Goal: Information Seeking & Learning: Learn about a topic

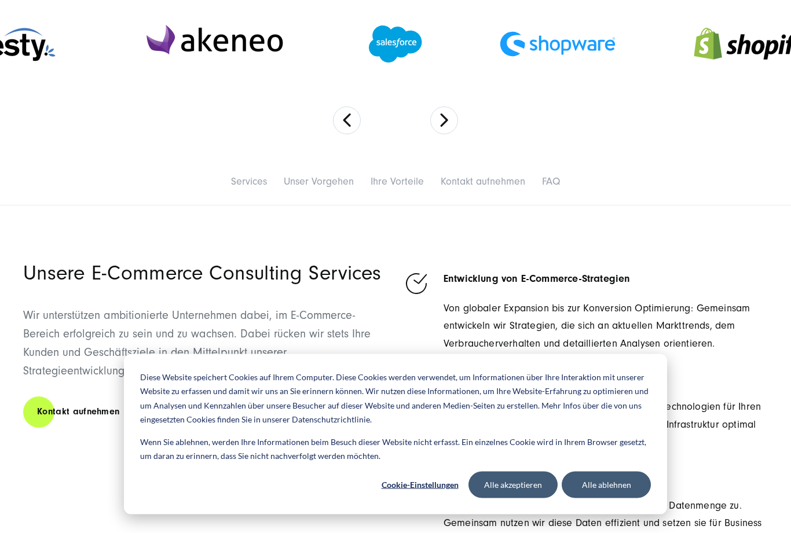
click at [611, 499] on button "Alle ablehnen" at bounding box center [606, 485] width 89 height 27
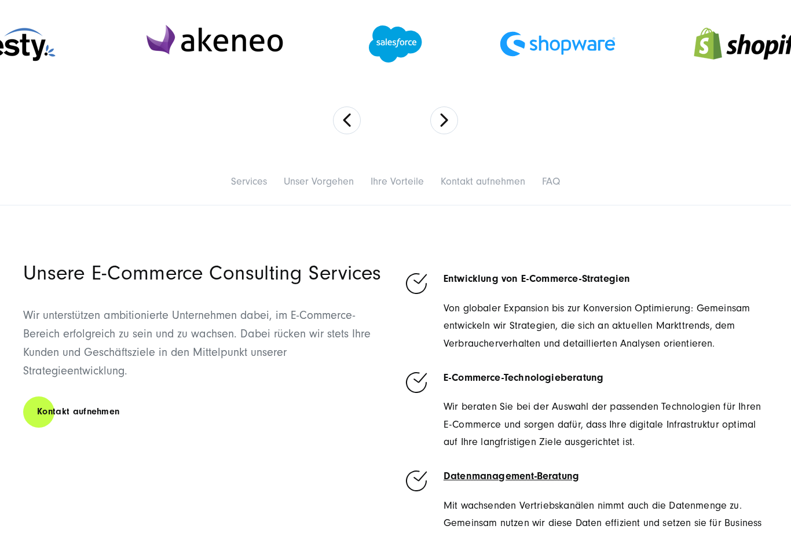
click at [629, 446] on span "Wir beraten Sie bei der Auswahl der passenden Technologien für Ihren E-Commerce…" at bounding box center [602, 424] width 317 height 47
click at [611, 444] on span "Wir beraten Sie bei der Auswahl der passenden Technologien für Ihren E-Commerce…" at bounding box center [602, 424] width 317 height 47
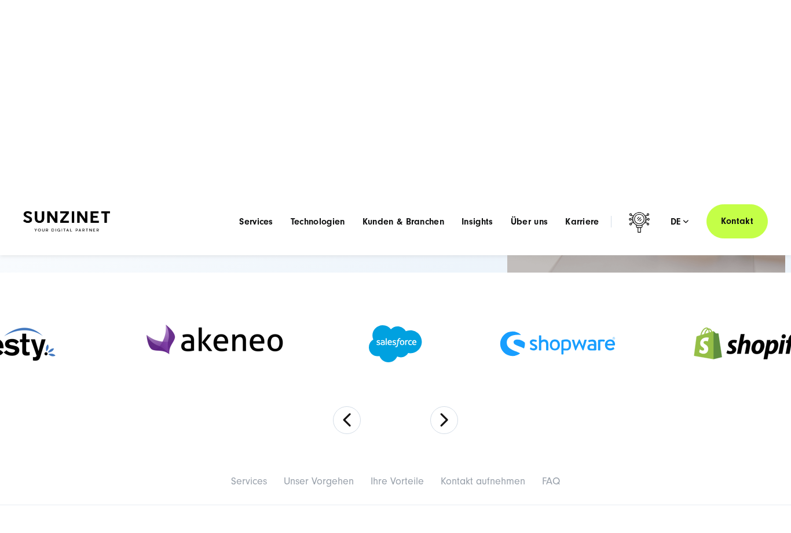
scroll to position [0, 0]
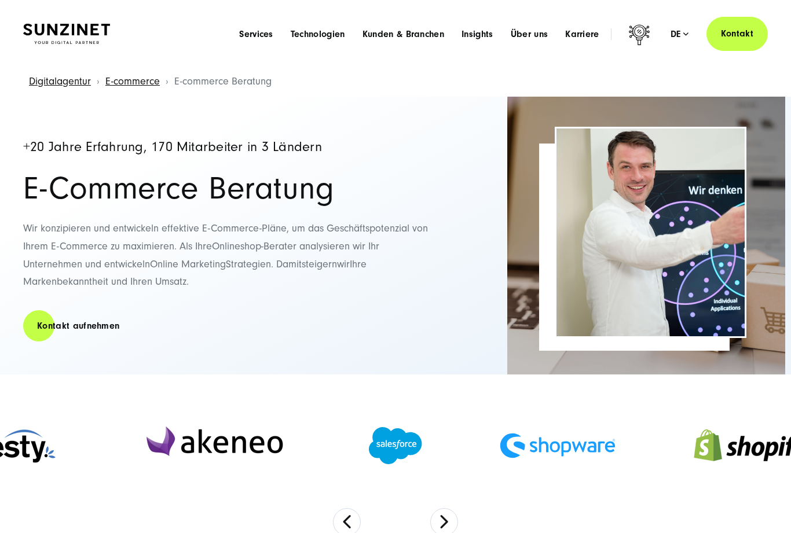
click at [350, 520] on button "Previous" at bounding box center [347, 522] width 28 height 28
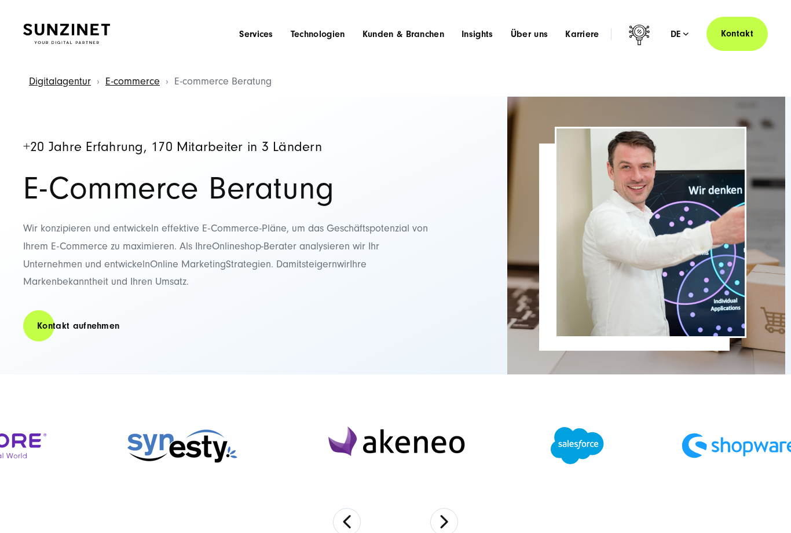
click at [360, 521] on button "Previous" at bounding box center [347, 522] width 28 height 28
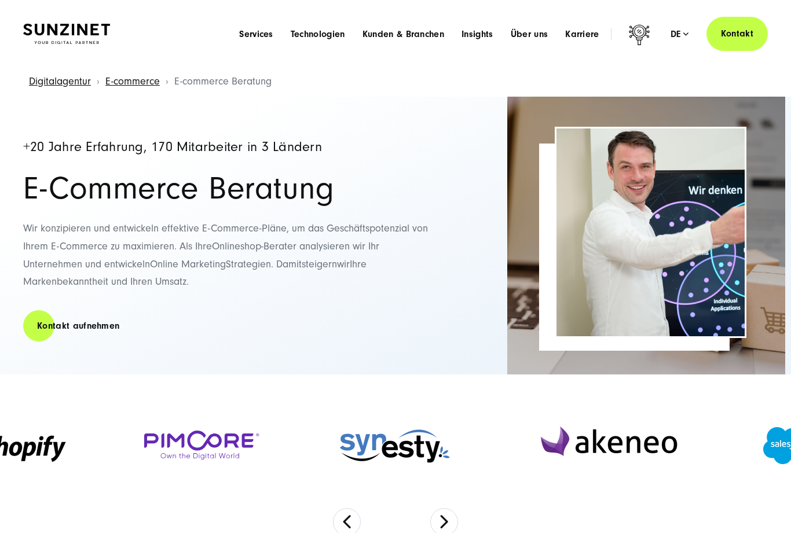
click at [358, 514] on button "Previous" at bounding box center [347, 522] width 28 height 28
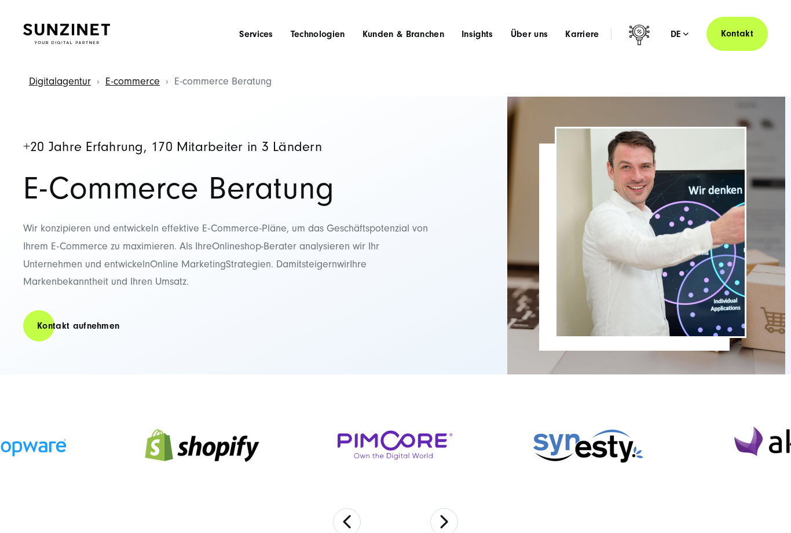
click at [358, 517] on button "Previous" at bounding box center [347, 522] width 28 height 28
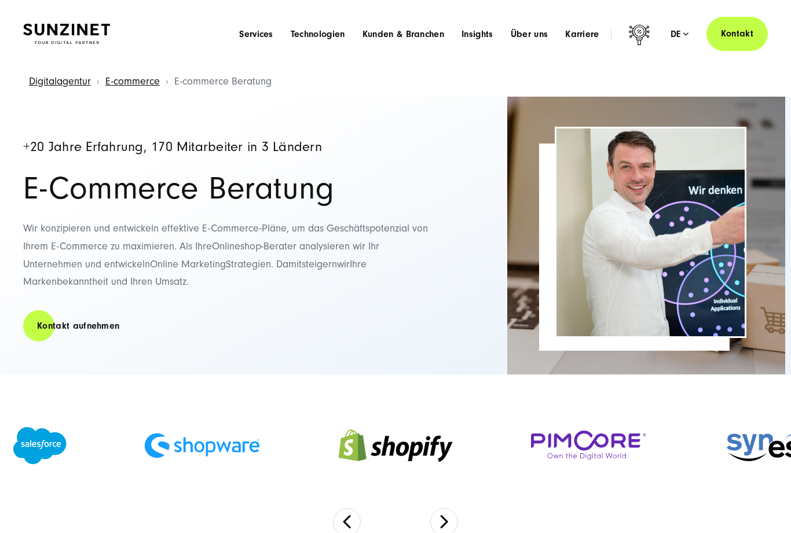
click at [360, 518] on button "Previous" at bounding box center [347, 522] width 28 height 28
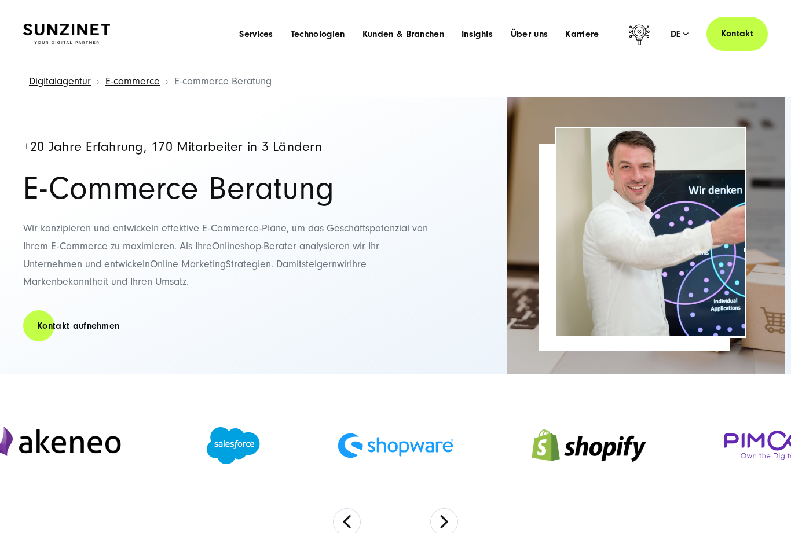
click at [357, 517] on button "Previous" at bounding box center [347, 522] width 28 height 28
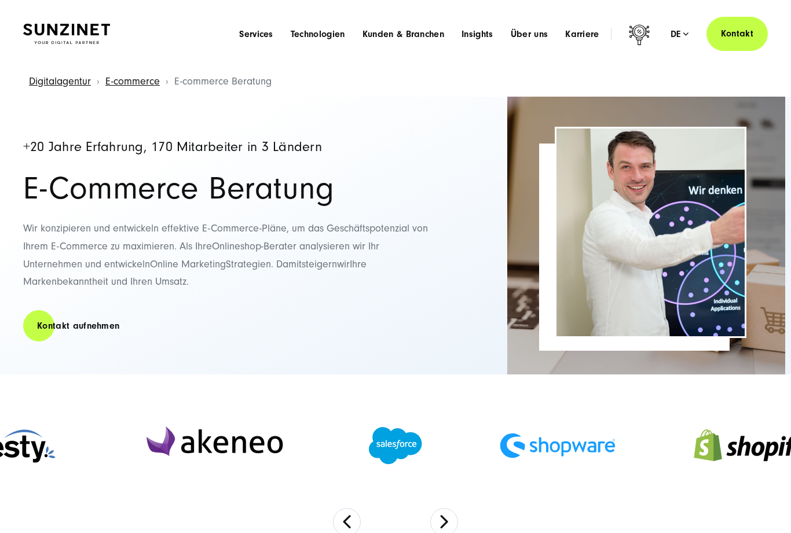
click at [356, 515] on button "Previous" at bounding box center [347, 522] width 28 height 28
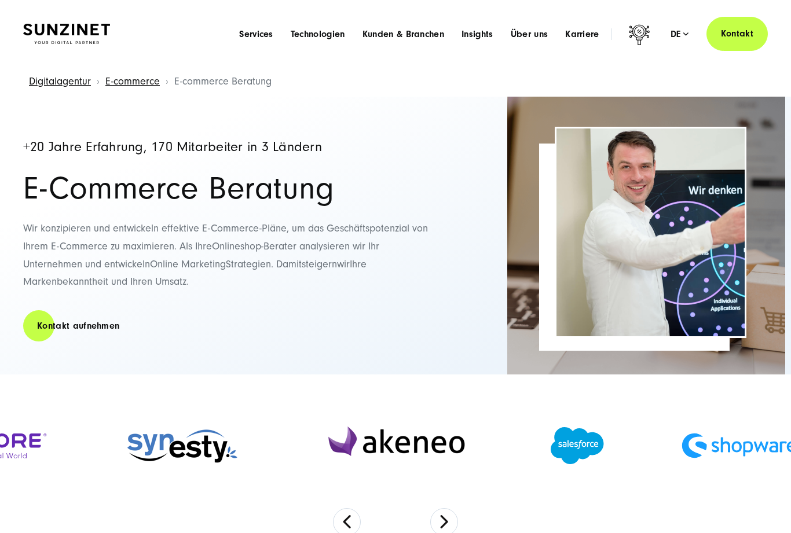
click at [354, 513] on button "Previous" at bounding box center [347, 522] width 28 height 28
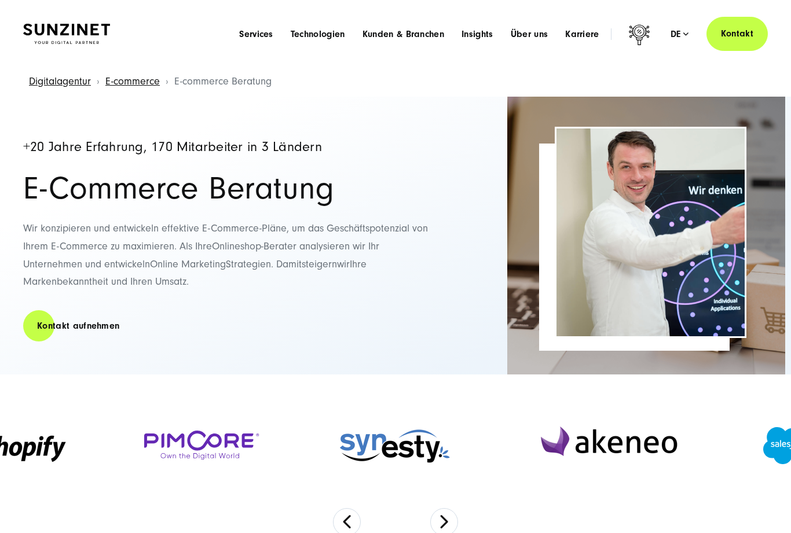
click at [356, 516] on button "Previous" at bounding box center [347, 522] width 28 height 28
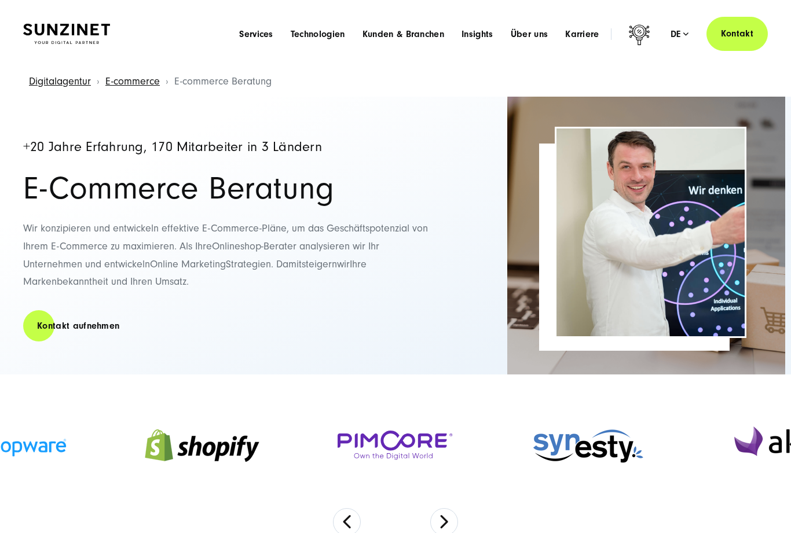
click at [389, 35] on span "Kunden & Branchen" at bounding box center [403, 34] width 82 height 12
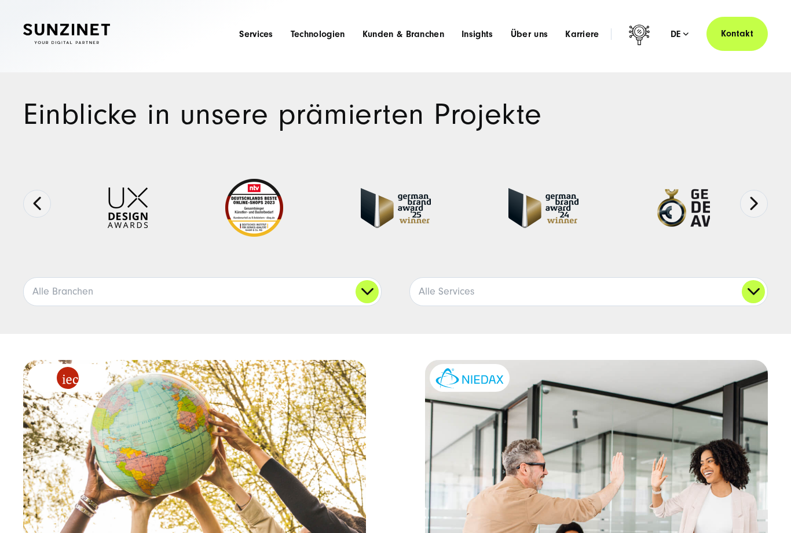
click at [61, 291] on link "Alle Branchen" at bounding box center [202, 292] width 357 height 28
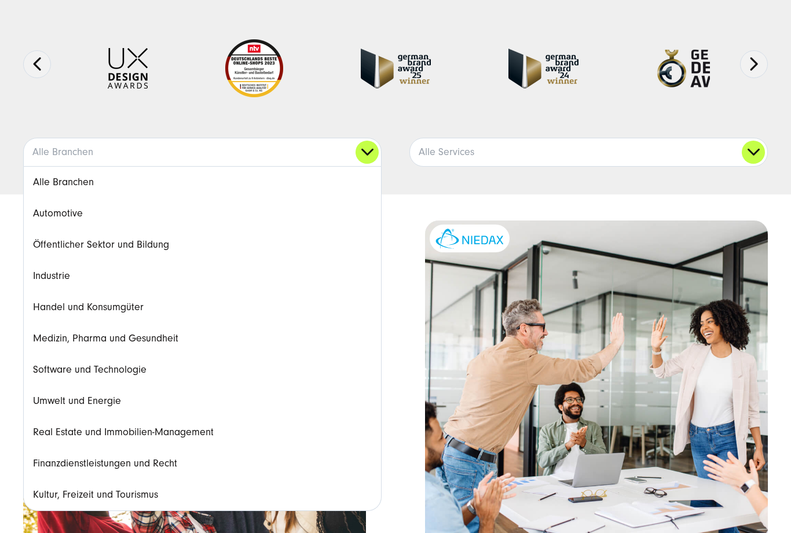
scroll to position [139, 0]
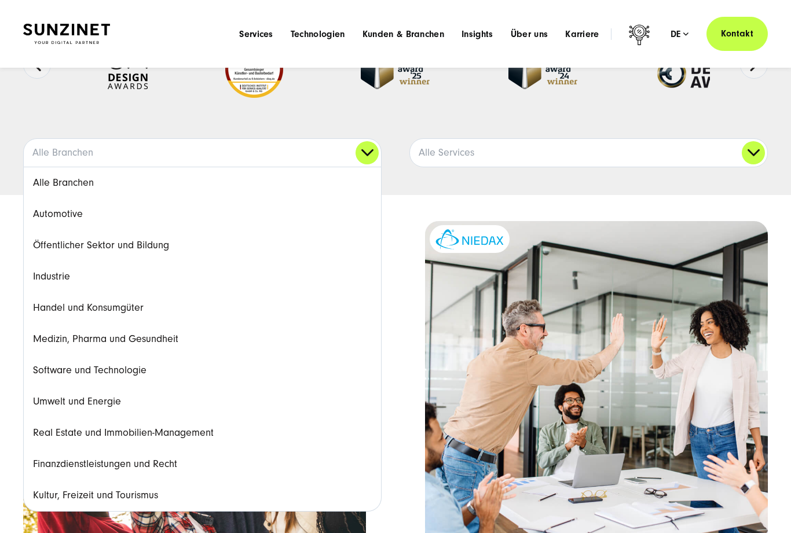
click at [124, 497] on link "Kultur, Freizeit und Tourismus" at bounding box center [202, 495] width 357 height 31
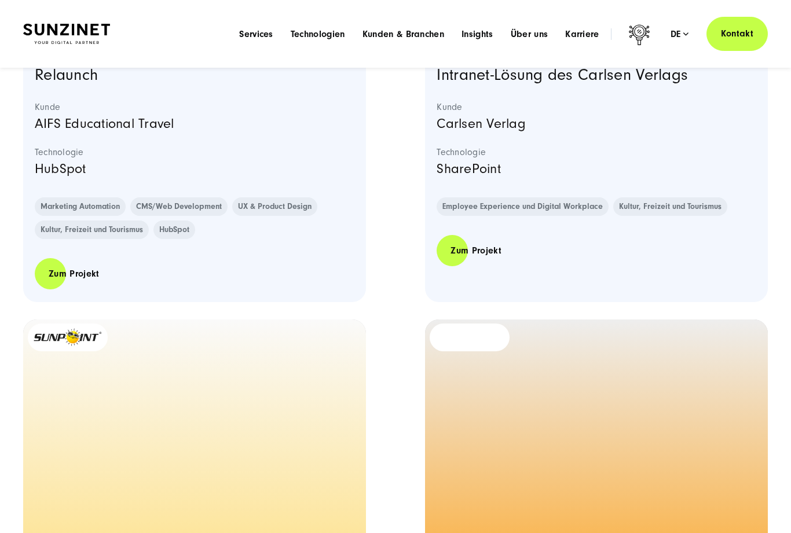
scroll to position [0, 0]
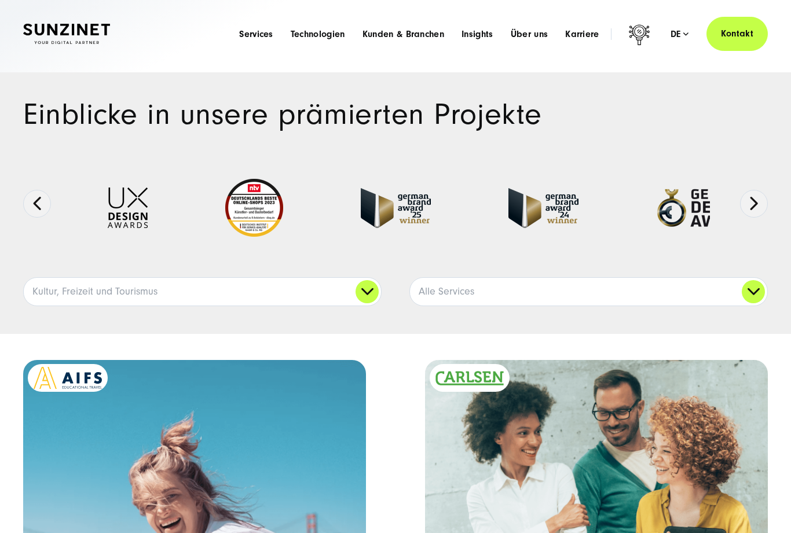
click at [527, 25] on div "Menu Services Menu Full Service Digitalagentur Wir lösen komplexe Herausforderu…" at bounding box center [498, 34] width 537 height 34
click at [529, 29] on span "Über uns" at bounding box center [530, 34] width 38 height 12
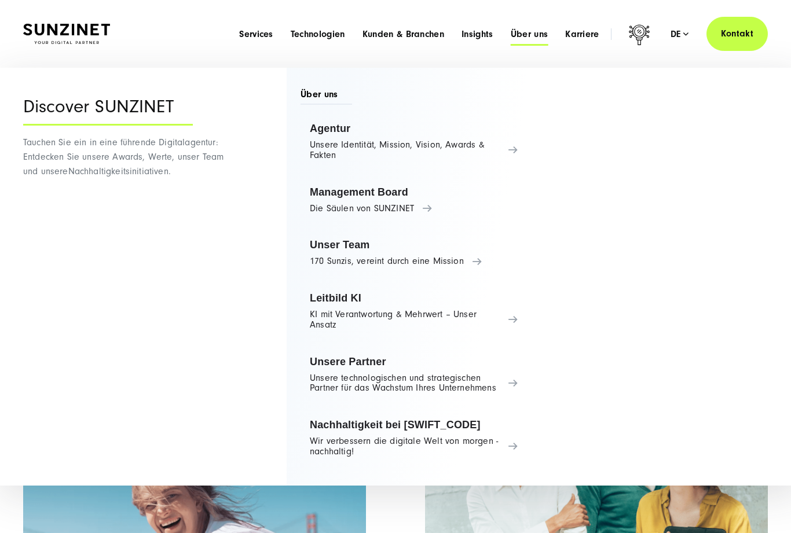
click at [435, 266] on link "Unser Team 170 Sunzis, vereint durch eine Mission" at bounding box center [414, 253] width 227 height 44
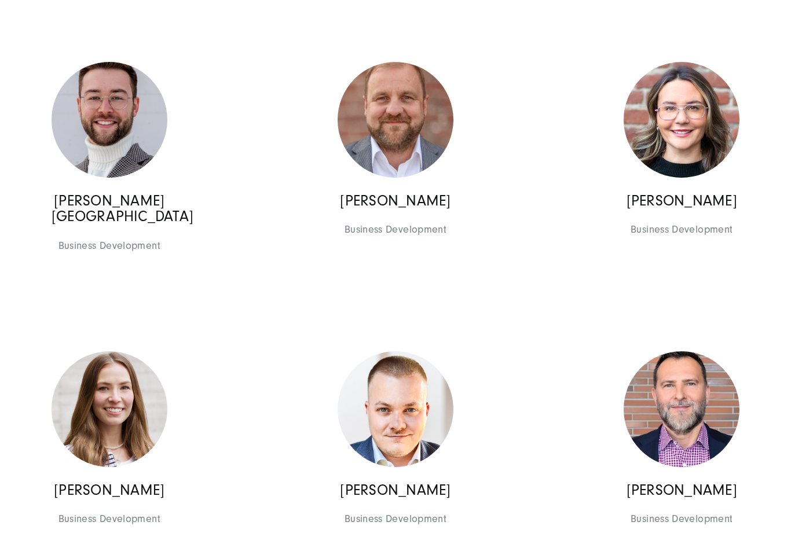
scroll to position [1689, 0]
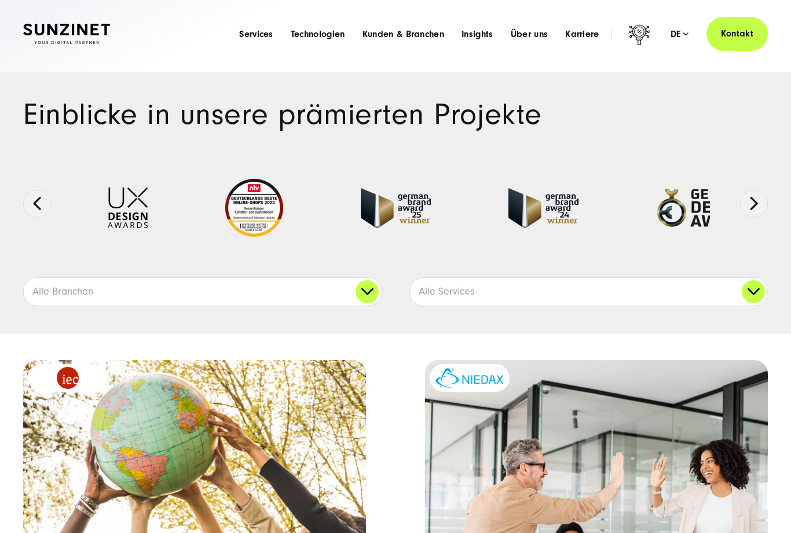
click at [589, 29] on span "Karriere" at bounding box center [582, 34] width 34 height 12
click at [257, 30] on span "Services" at bounding box center [256, 34] width 34 height 12
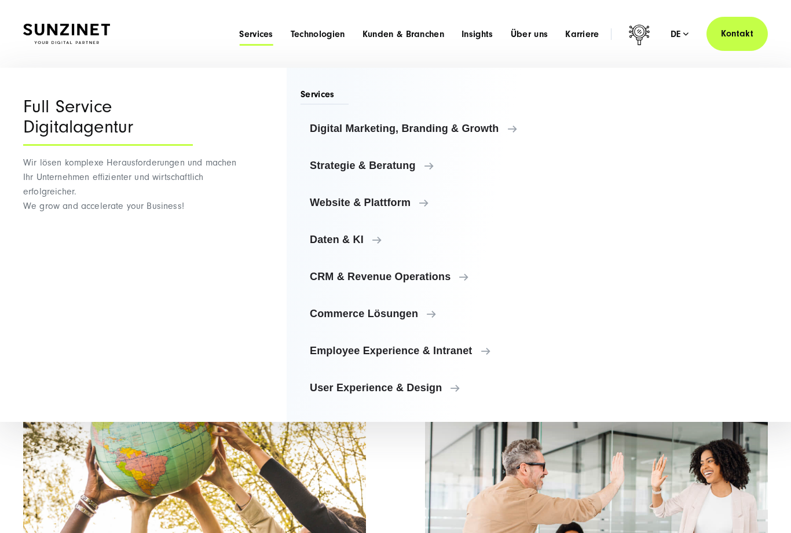
click at [335, 127] on span "Digital Marketing, Branding & Growth" at bounding box center [414, 129] width 208 height 12
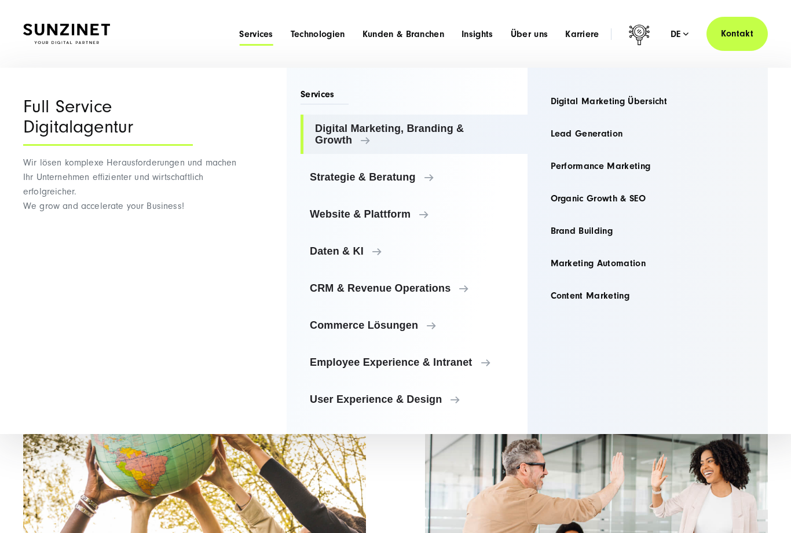
click at [580, 206] on link "Organic Growth & SEO" at bounding box center [647, 199] width 213 height 28
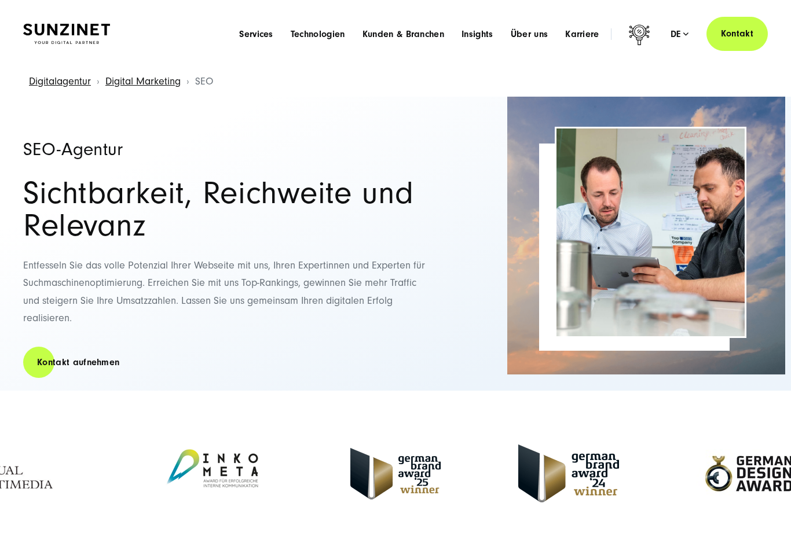
click at [253, 38] on span "Services" at bounding box center [256, 34] width 34 height 12
click at [59, 30] on img at bounding box center [66, 34] width 87 height 20
click at [384, 36] on span "Kunden & Branchen" at bounding box center [403, 34] width 82 height 12
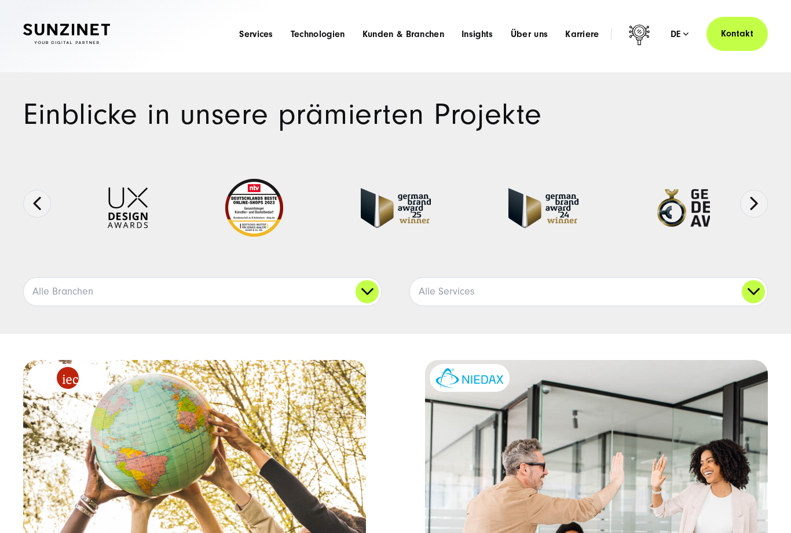
click at [59, 293] on link "Alle Branchen" at bounding box center [202, 292] width 357 height 28
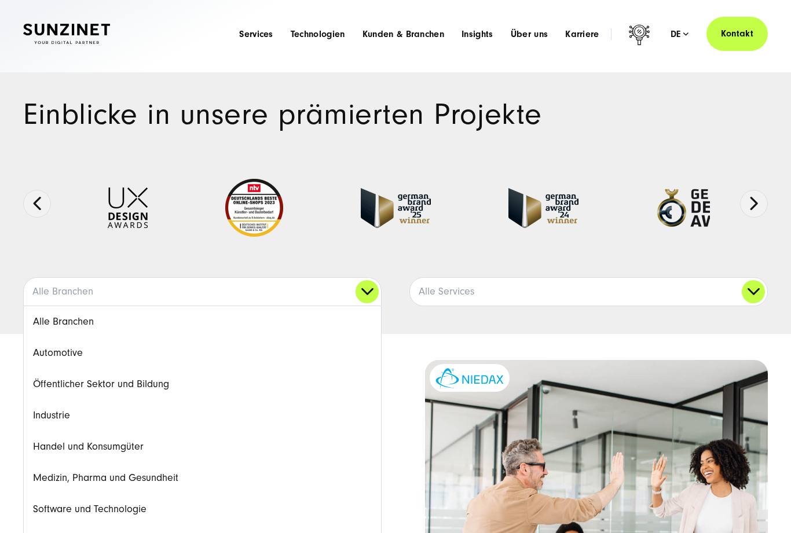
click at [69, 456] on link "Handel und Konsumgüter" at bounding box center [202, 446] width 357 height 31
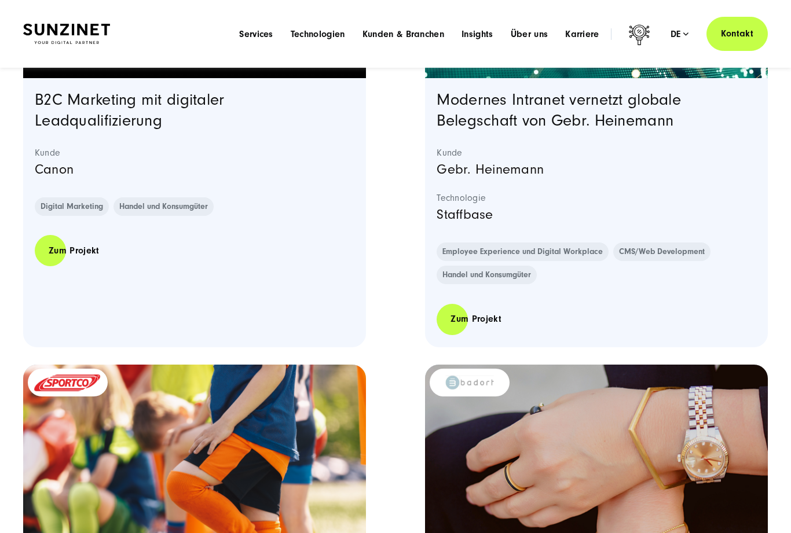
scroll to position [1837, 0]
